Goal: Task Accomplishment & Management: Manage account settings

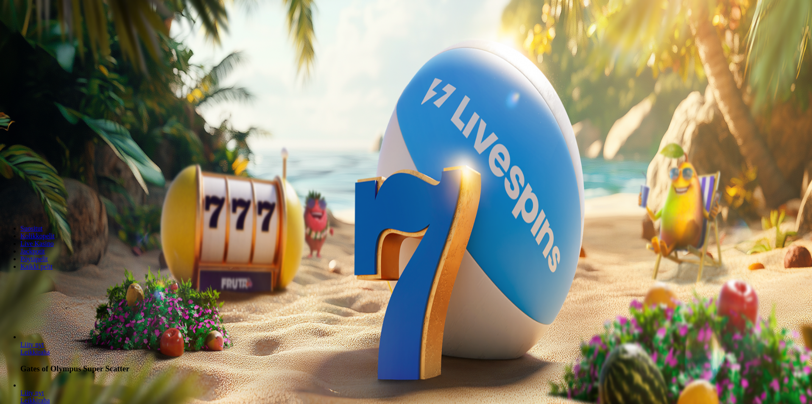
click at [48, 34] on span "Kirjaudu" at bounding box center [58, 31] width 21 height 6
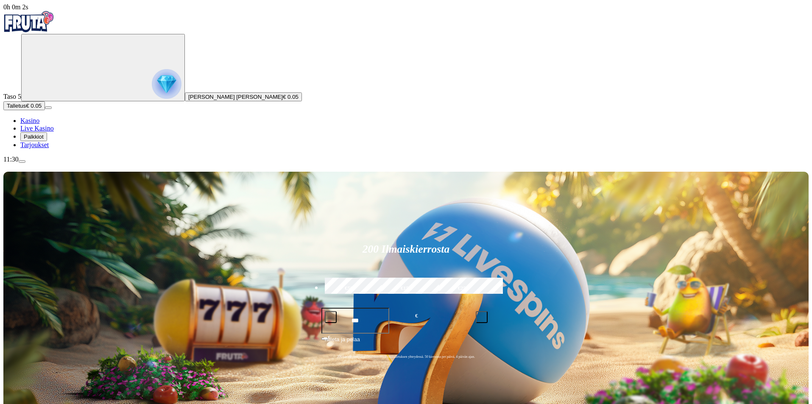
click at [22, 162] on span "menu icon" at bounding box center [22, 162] width 0 height 0
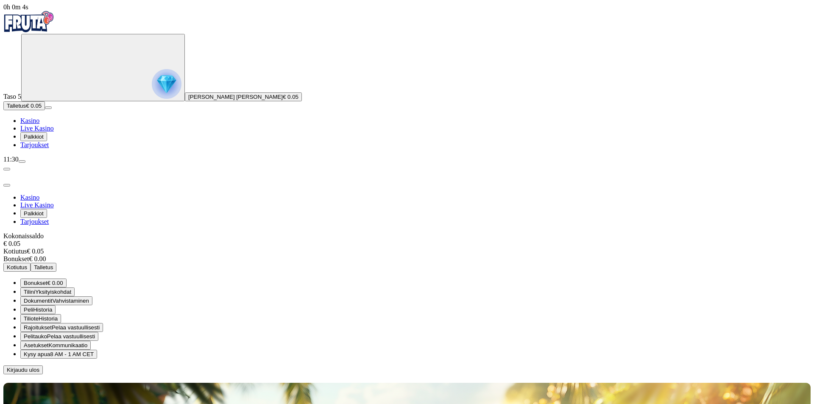
click at [103, 323] on button "Rajoitukset Pelaa vastuullisesti" at bounding box center [61, 327] width 83 height 9
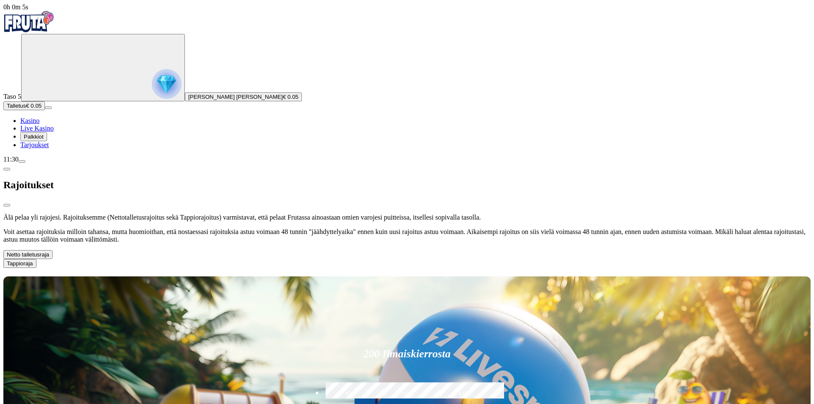
click at [53, 250] on button "Netto talletusraja" at bounding box center [27, 254] width 49 height 9
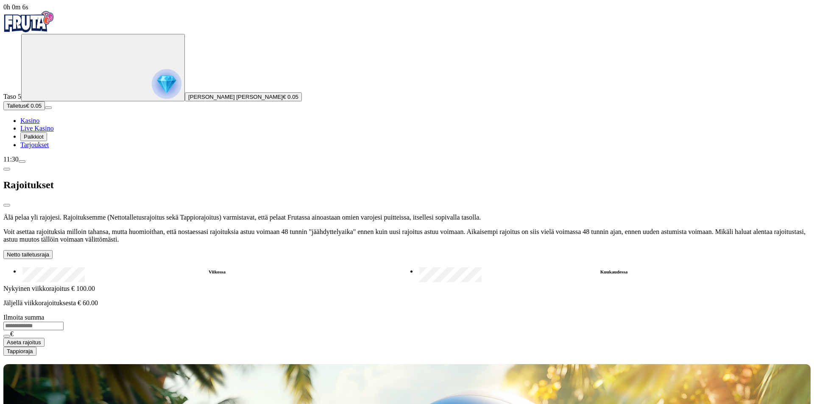
click at [53, 250] on button "Netto talletusraja" at bounding box center [27, 254] width 49 height 9
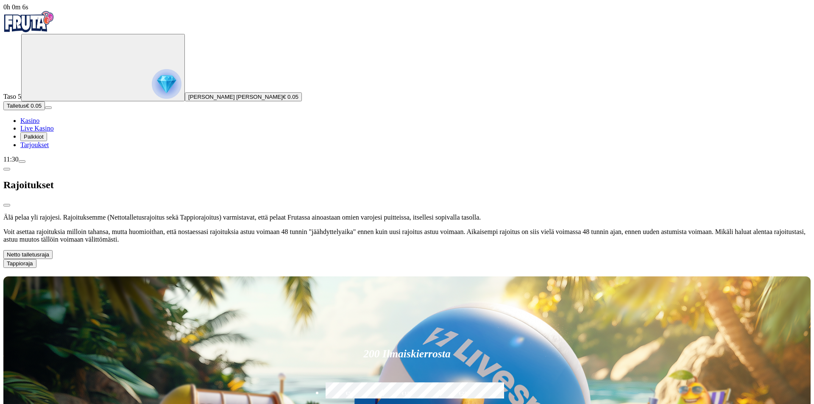
click at [36, 259] on button "Tappioraja" at bounding box center [19, 263] width 33 height 9
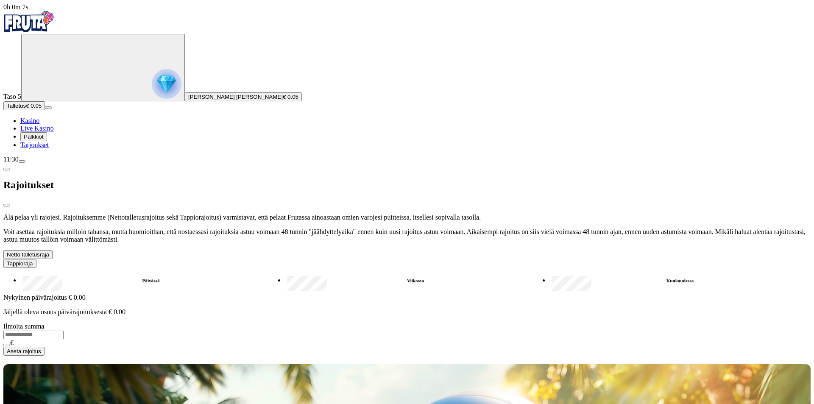
click at [36, 259] on button "Tappioraja" at bounding box center [19, 263] width 33 height 9
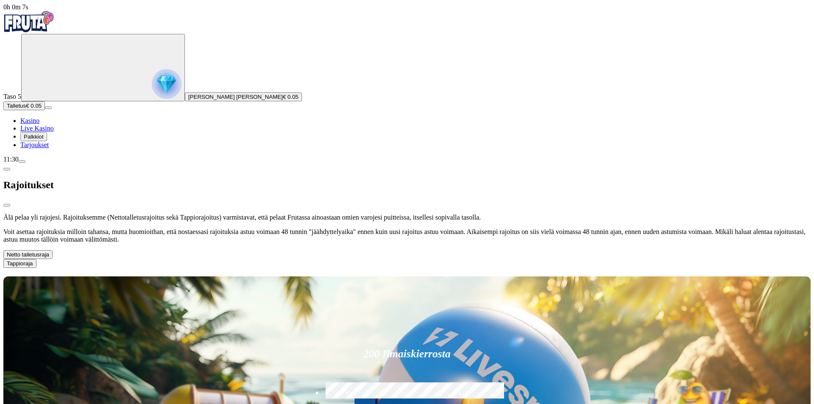
click at [53, 250] on button "Netto talletusraja" at bounding box center [27, 254] width 49 height 9
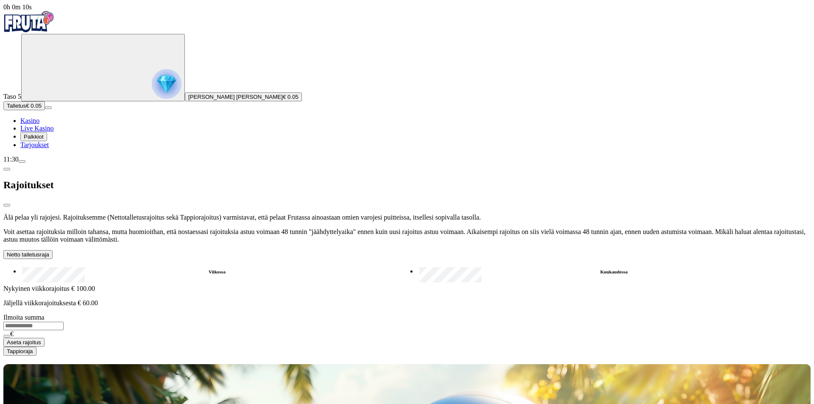
click at [417, 266] on label "Kuukaudessa" at bounding box center [614, 272] width 394 height 12
click at [53, 250] on button "Netto talletusraja" at bounding box center [27, 254] width 49 height 9
